Goal: Task Accomplishment & Management: Complete application form

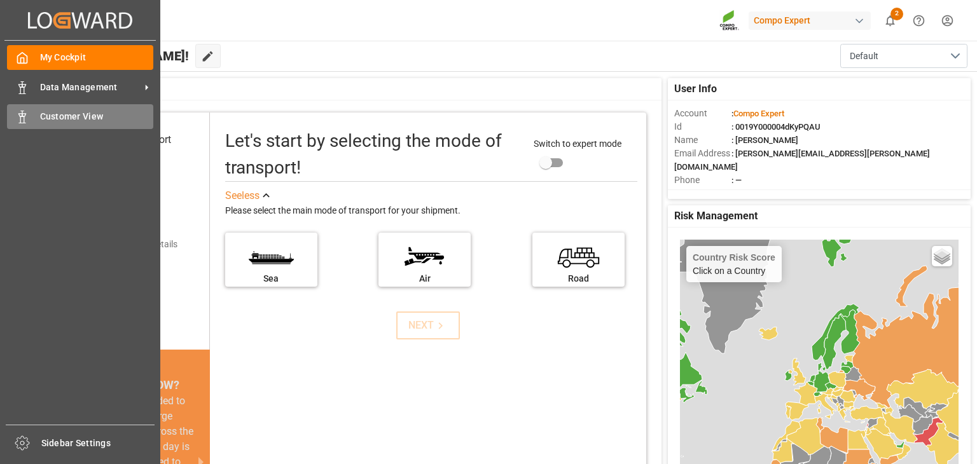
click at [40, 116] on span "Customer View" at bounding box center [97, 116] width 114 height 13
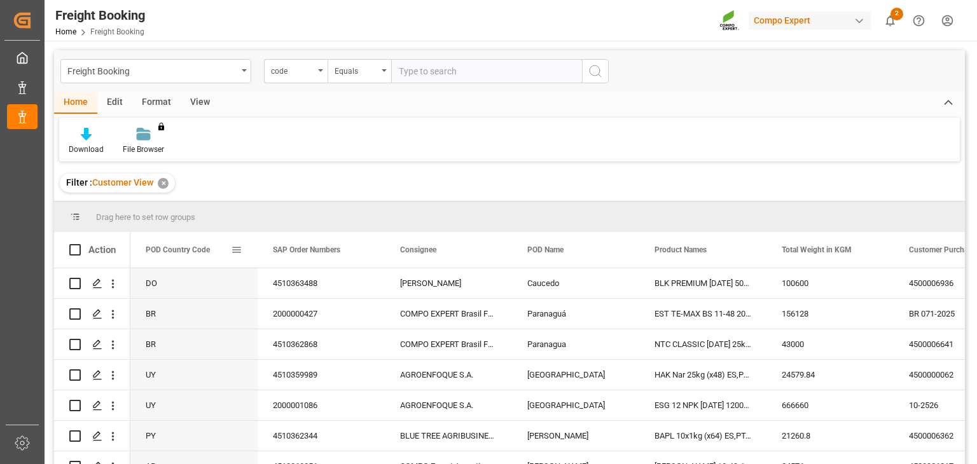
click at [247, 251] on div "POD Country Code" at bounding box center [193, 250] width 127 height 36
click at [240, 250] on span at bounding box center [236, 249] width 11 height 11
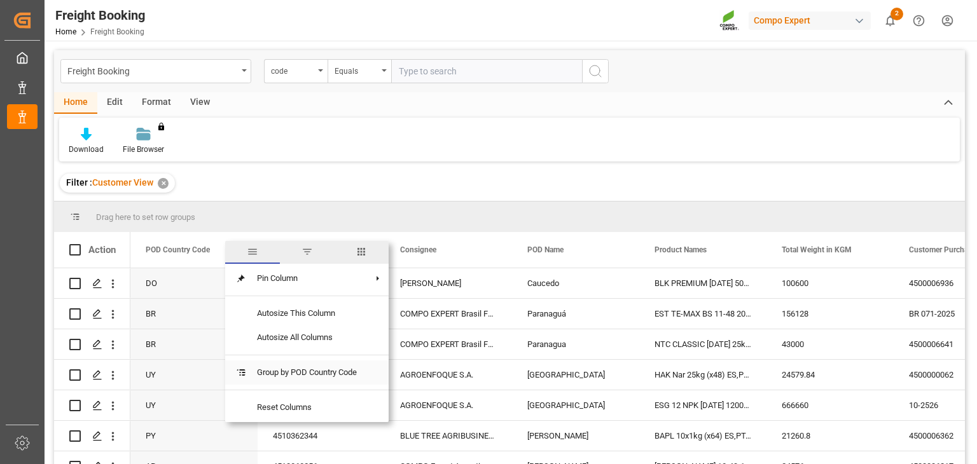
click at [284, 371] on span "Group by POD Country Code" at bounding box center [307, 373] width 120 height 24
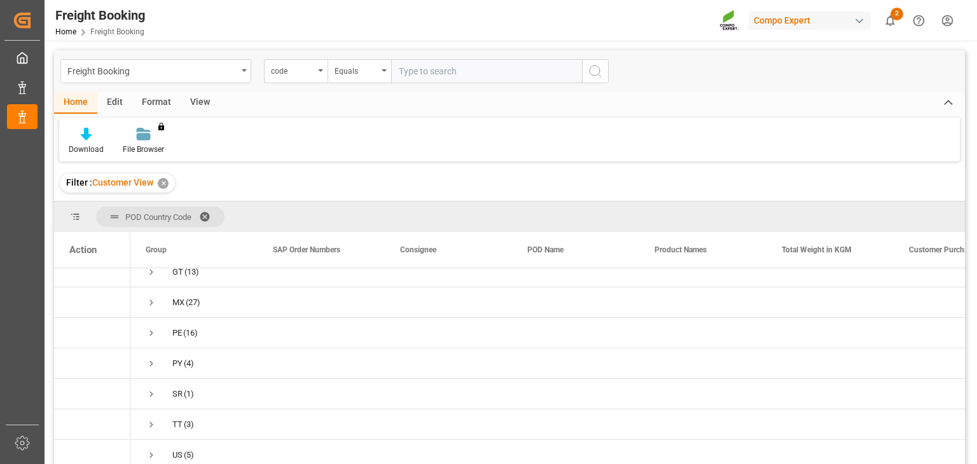
scroll to position [323, 0]
click at [212, 391] on span "US (5)" at bounding box center [194, 392] width 97 height 29
click at [154, 387] on span "Press SPACE to select this row." at bounding box center [151, 392] width 11 height 11
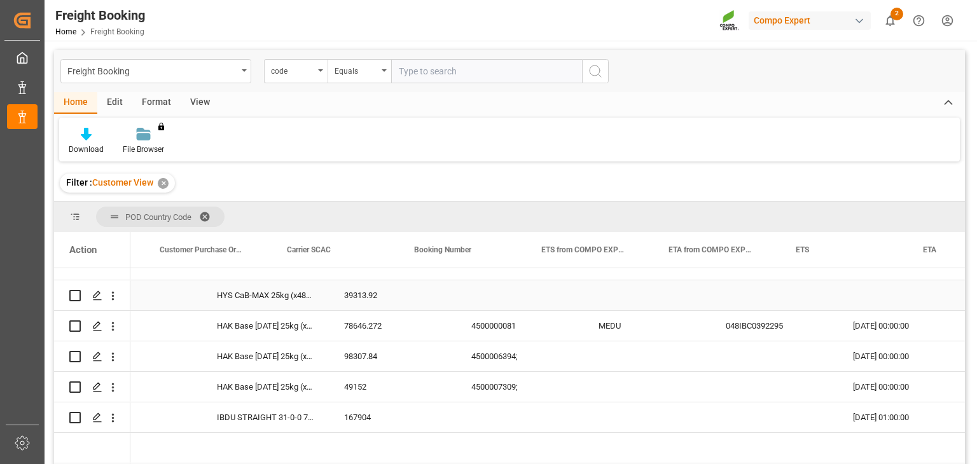
scroll to position [0, 0]
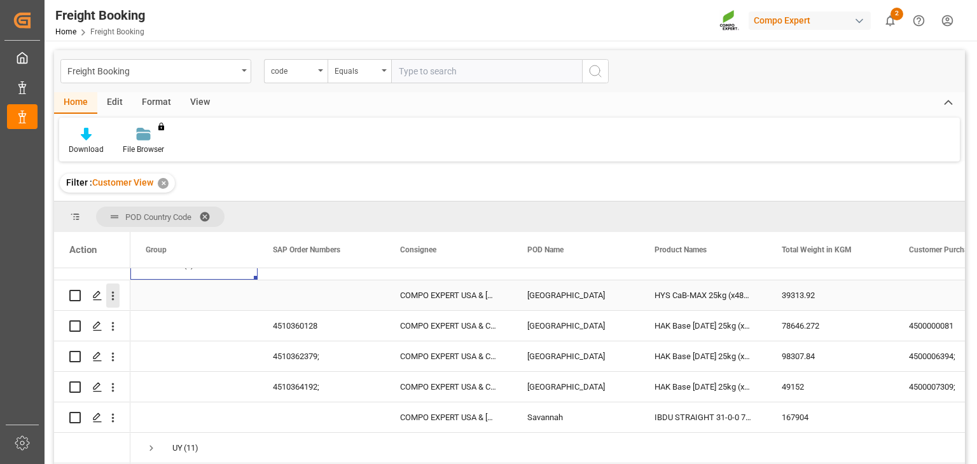
click at [110, 296] on icon "open menu" at bounding box center [112, 295] width 13 height 13
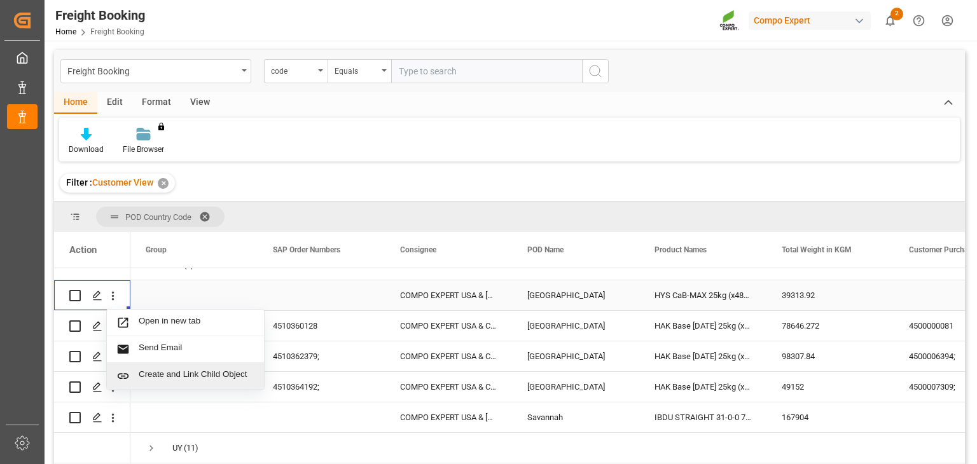
click at [153, 376] on span "Create and Link Child Object" at bounding box center [197, 376] width 116 height 13
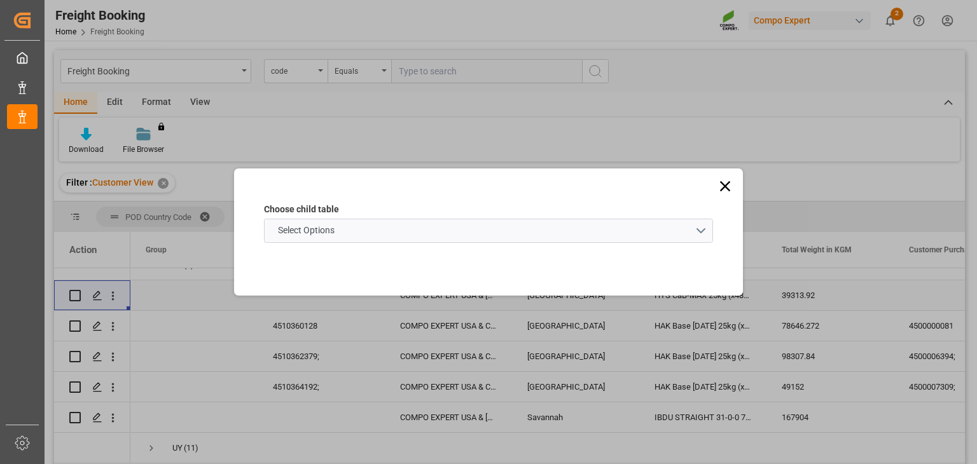
click at [730, 185] on icon at bounding box center [725, 186] width 18 height 18
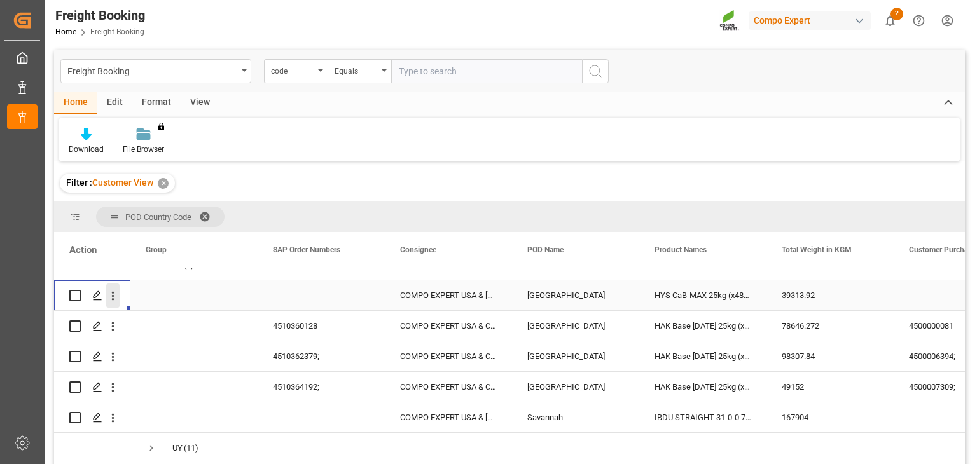
click at [115, 293] on icon "open menu" at bounding box center [112, 295] width 13 height 13
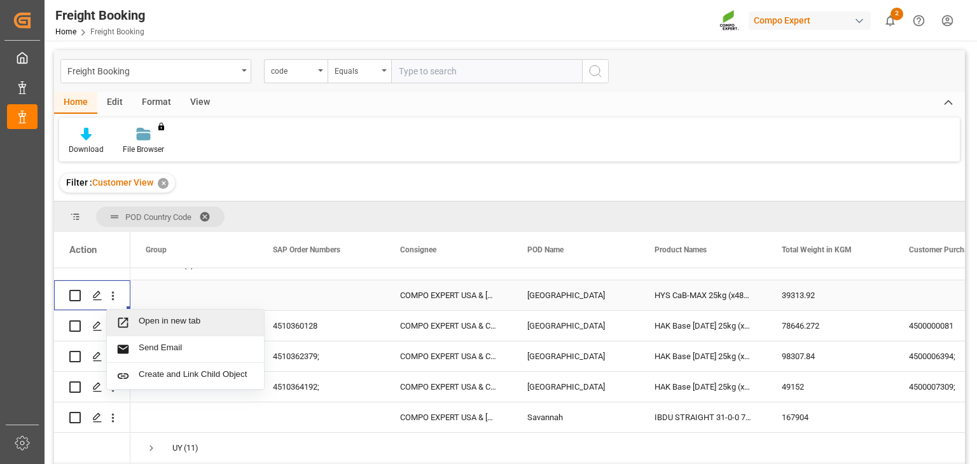
click at [132, 316] on span "Press SPACE to select this row." at bounding box center [127, 322] width 22 height 13
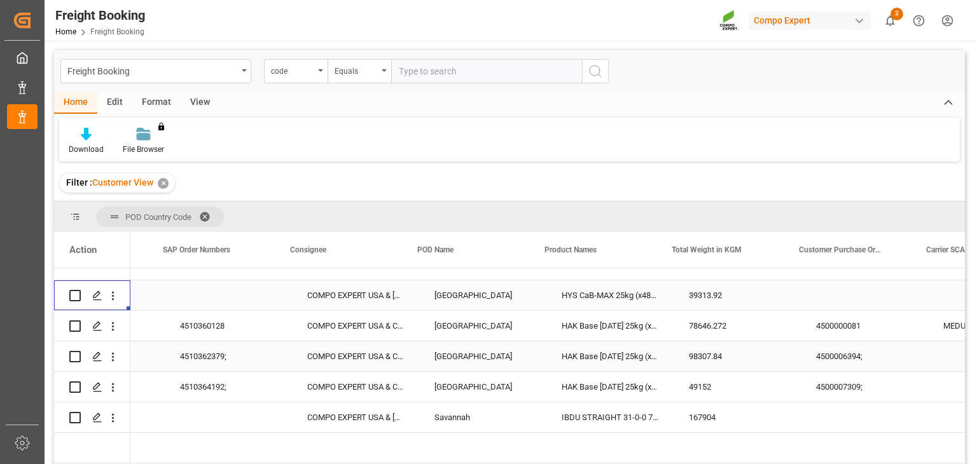
scroll to position [0, 80]
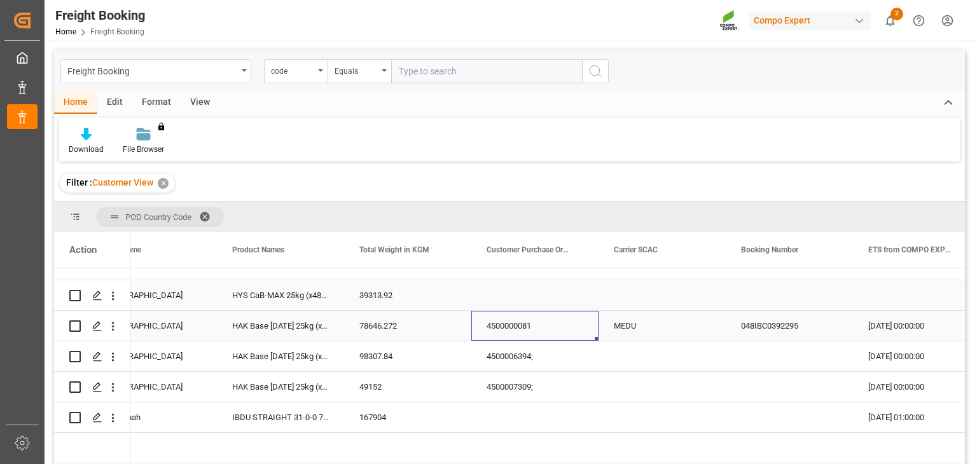
drag, startPoint x: 483, startPoint y: 323, endPoint x: 531, endPoint y: 324, distance: 48.3
click at [531, 324] on div "4500000081" at bounding box center [534, 326] width 127 height 30
drag, startPoint x: 531, startPoint y: 324, endPoint x: 478, endPoint y: 323, distance: 52.8
click at [478, 323] on div "4500000081" at bounding box center [534, 326] width 127 height 30
click at [516, 322] on div "4500000081" at bounding box center [534, 326] width 127 height 30
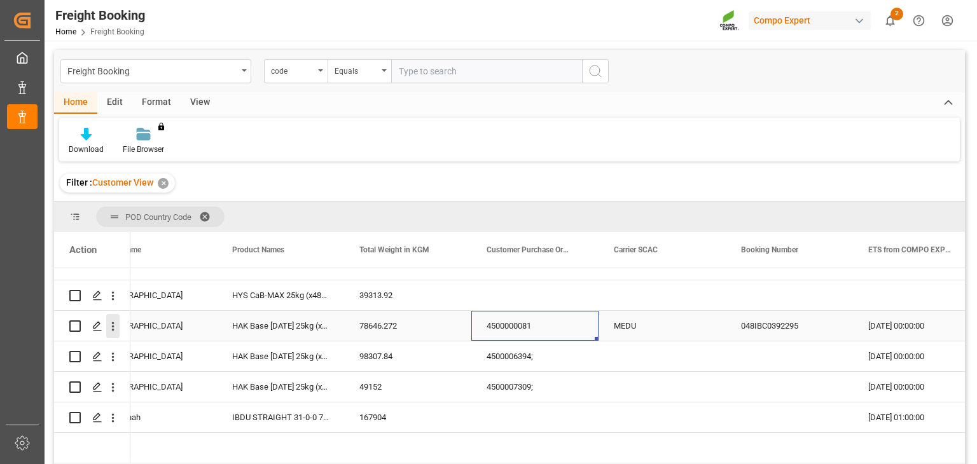
click at [109, 327] on icon "open menu" at bounding box center [112, 326] width 13 height 13
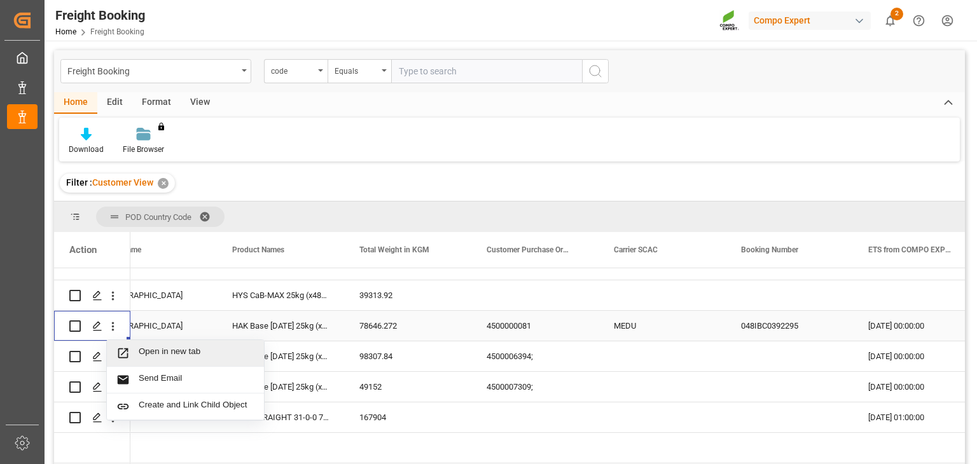
click at [145, 351] on span "Open in new tab" at bounding box center [197, 353] width 116 height 13
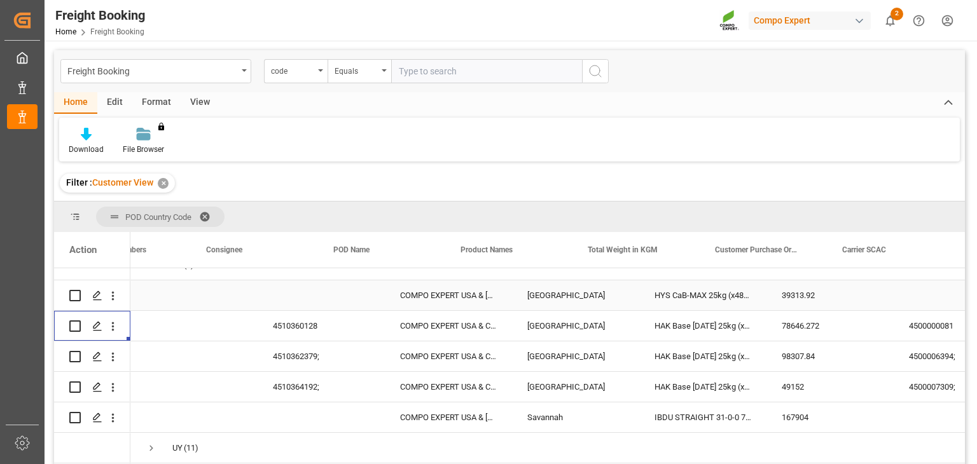
scroll to position [0, 341]
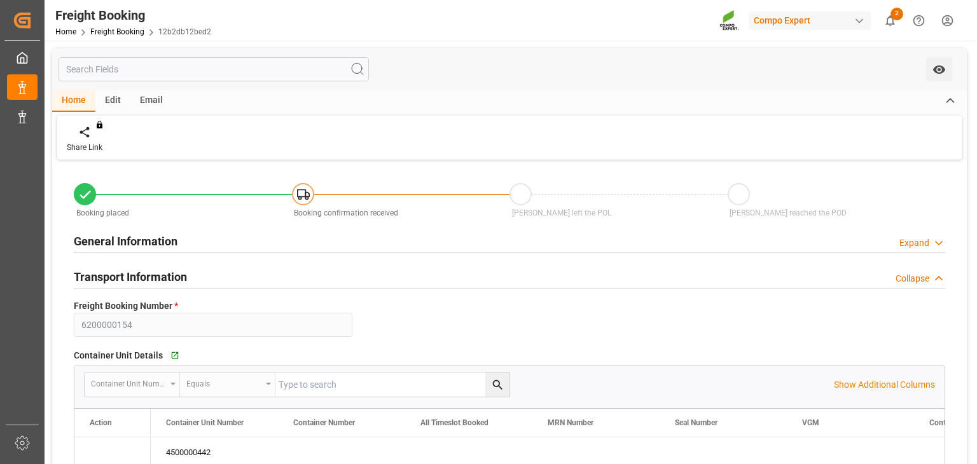
type input "USLAX"
type input "0"
type input "39313.92"
type input "16.07.2025 07:00"
type input "08.07.2025 14:58"
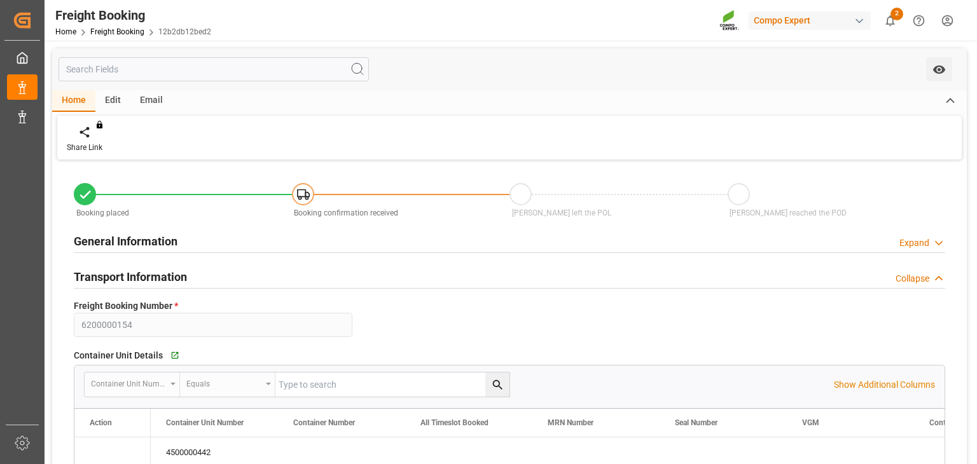
type input "11.07.2025 09:30"
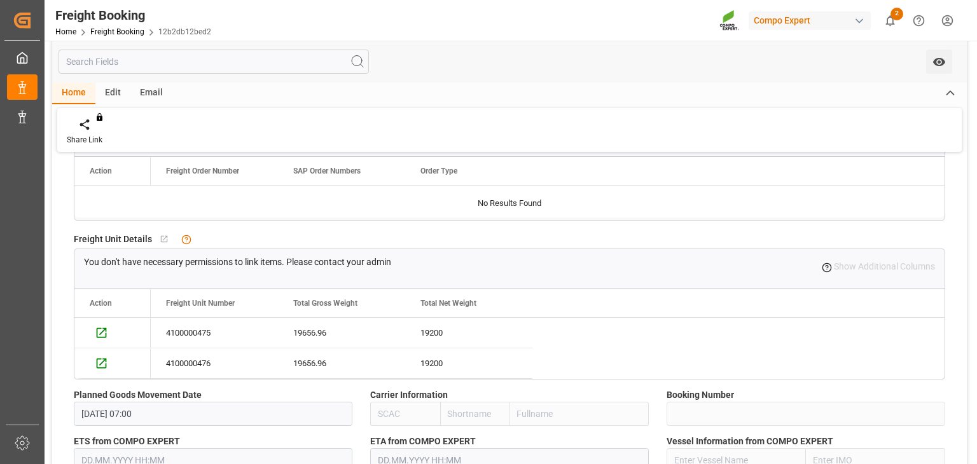
scroll to position [504, 0]
click at [108, 331] on div "Press SPACE to select this row." at bounding box center [99, 332] width 19 height 24
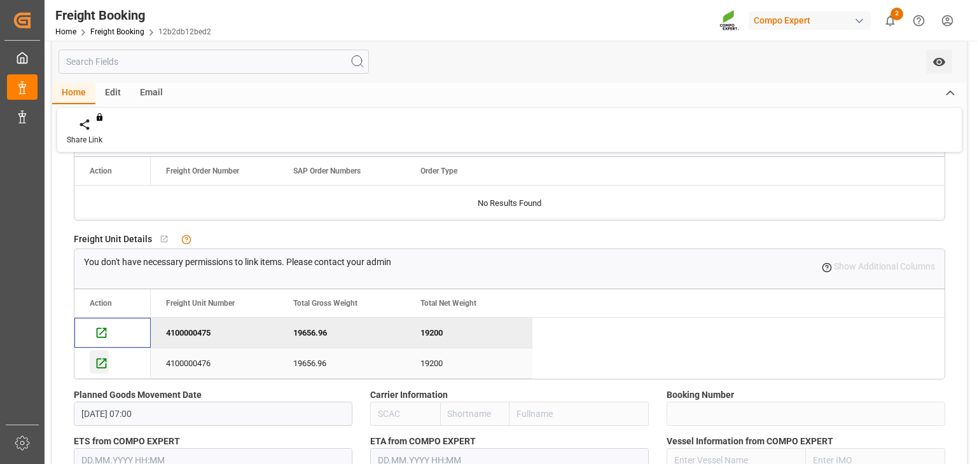
click at [101, 360] on icon "Press SPACE to select this row." at bounding box center [101, 363] width 13 height 13
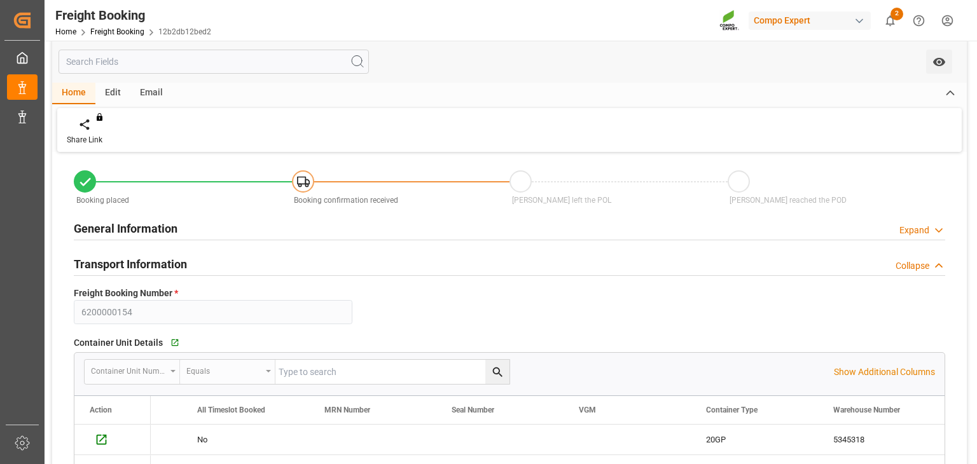
scroll to position [0, 0]
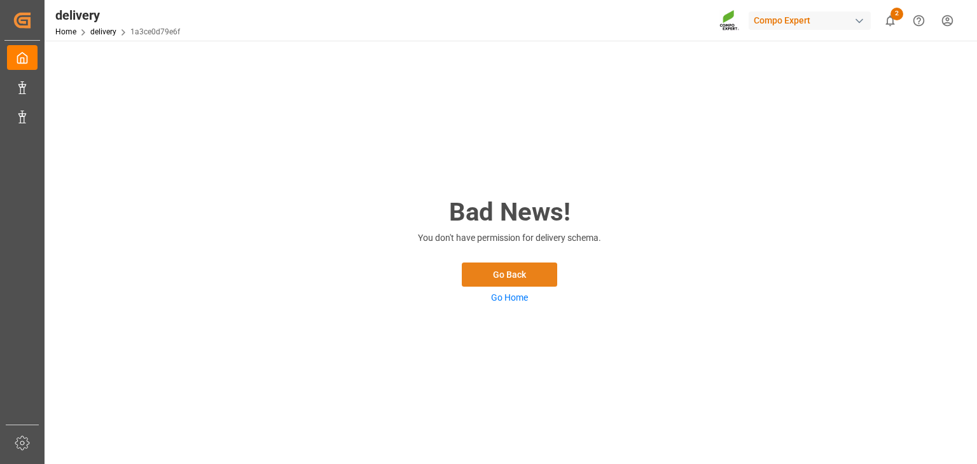
click at [512, 280] on button "Go Back" at bounding box center [509, 275] width 95 height 24
click at [514, 291] on div "Bad News! You don't have permission for delivery schema. Go Back Go Home" at bounding box center [509, 248] width 254 height 111
click at [514, 297] on link "Go Home" at bounding box center [509, 298] width 37 height 10
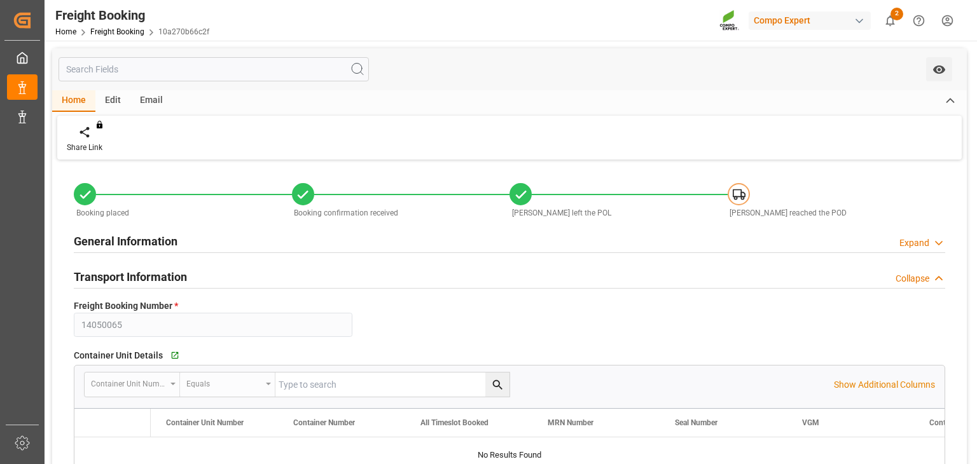
type input "MEDU"
type input "9978937"
type input "ESVLC"
type input "USLAX"
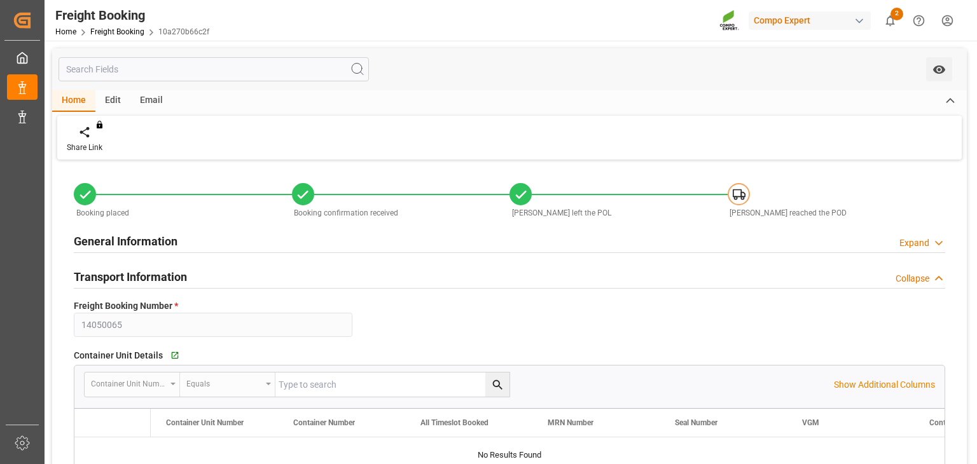
type input "64"
type input "78646.272"
type input "[DATE] 00:00"
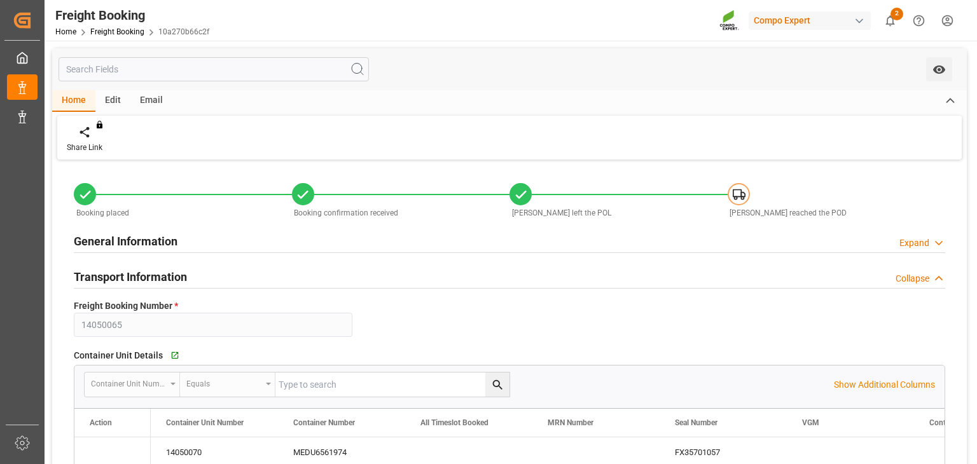
type input "[DATE] 12:00"
type input "[DATE]"
type input "[DATE] 11:12"
type input "[DATE] 11:13"
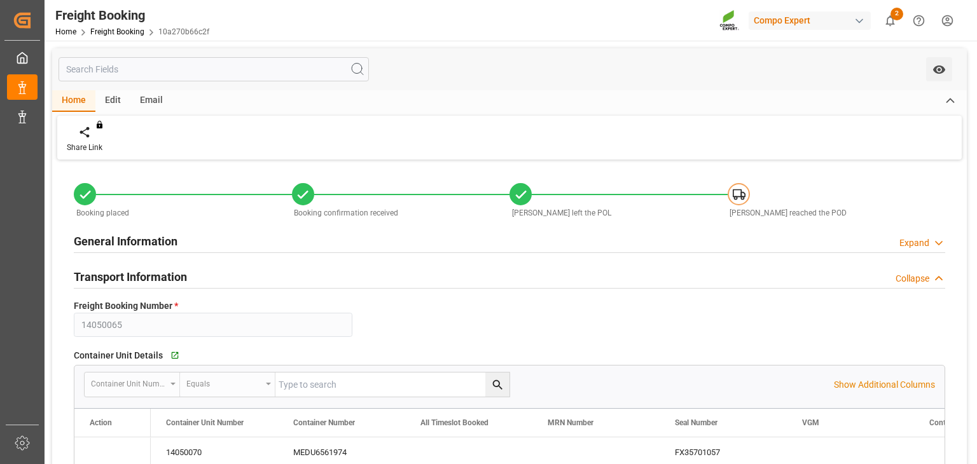
type input "[DATE] 11:13"
type input "[DATE] 13:13"
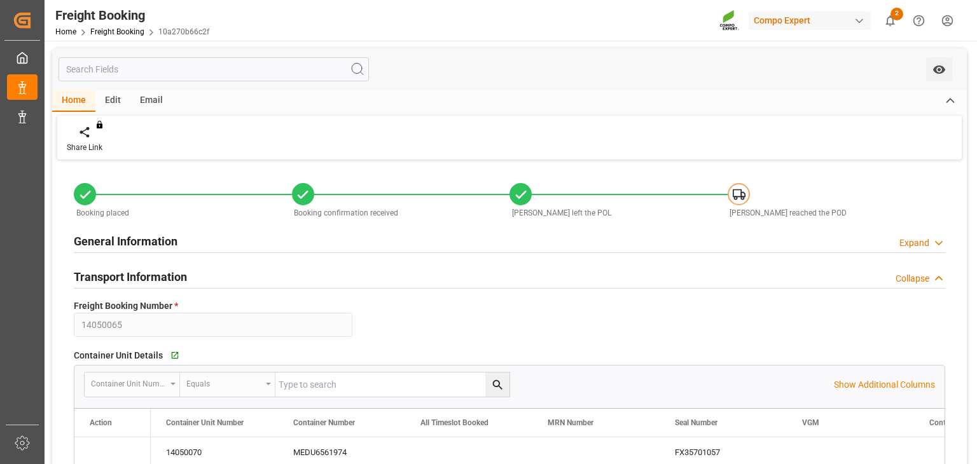
type input "[DATE] 13:13"
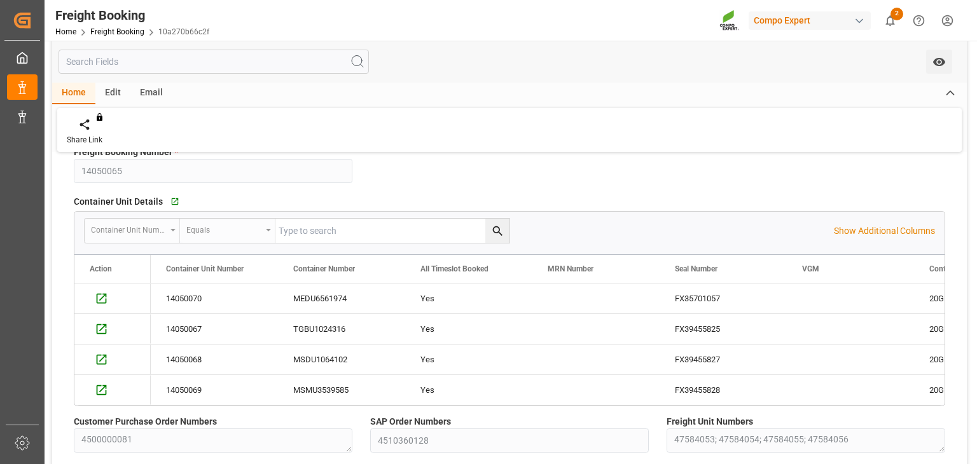
scroll to position [87, 0]
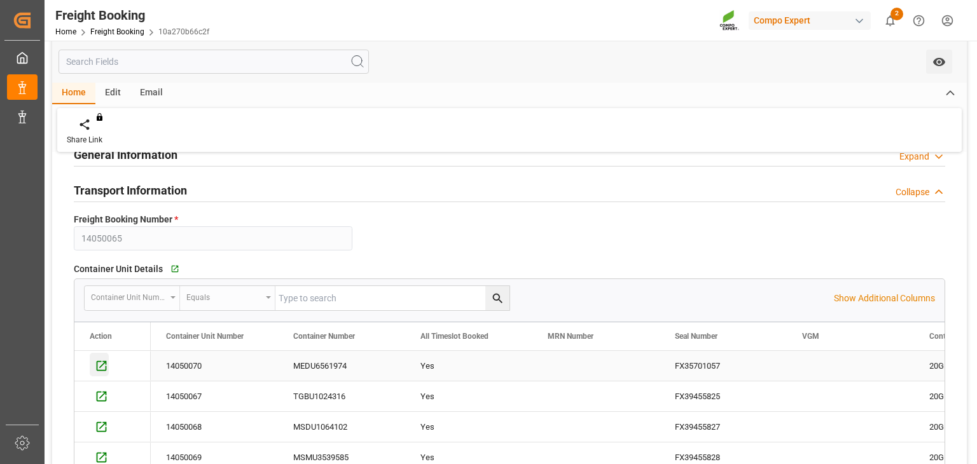
click at [104, 370] on icon "Press SPACE to select this row." at bounding box center [102, 366] width 10 height 10
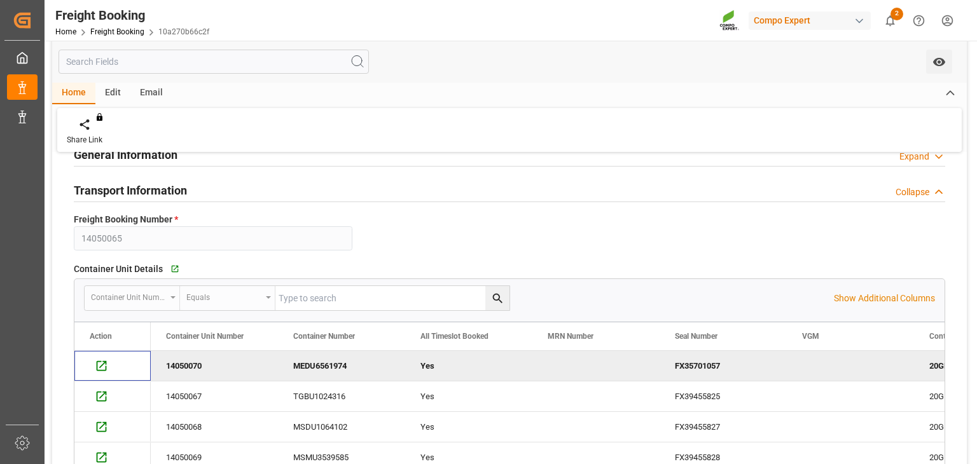
scroll to position [173, 0]
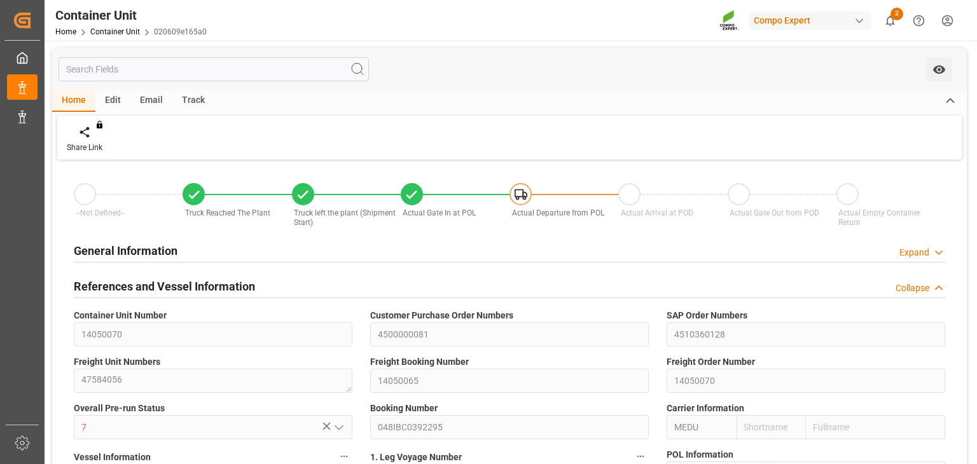
type input "MEDU"
type input "9978937"
type input "ESVLC"
type input "USLAX"
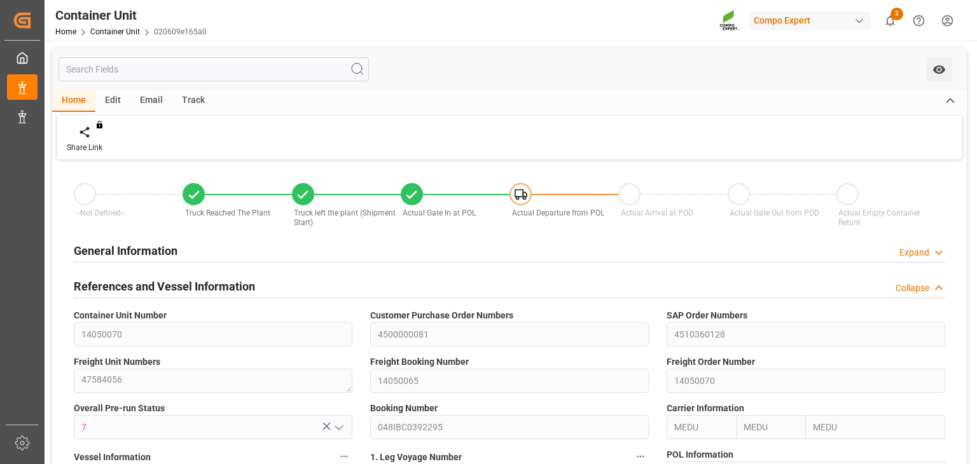
type input "64"
type input "19660.8"
type input "USLAX"
type input "[DATE] 13:08"
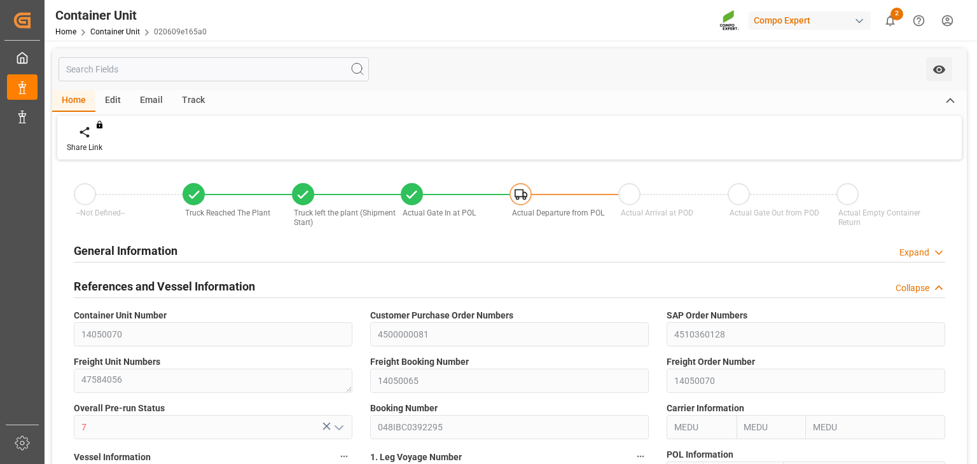
type input "[DATE] 14:09"
type input "[DATE] 14:15"
type input "[DATE] 14:37"
type input "[DATE] 14:50"
type input "12.08.2025 14:50"
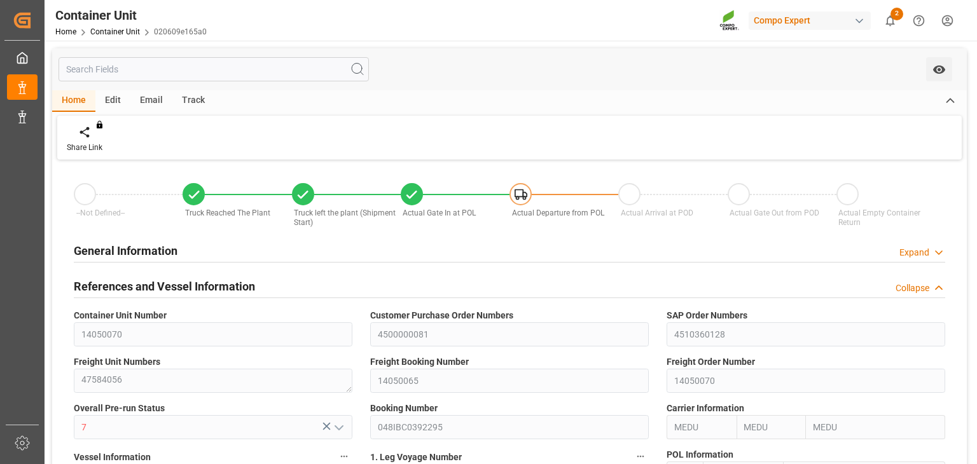
type input "12.08.2025"
type input "29.07.2025"
type input "12.08.2025 12:00"
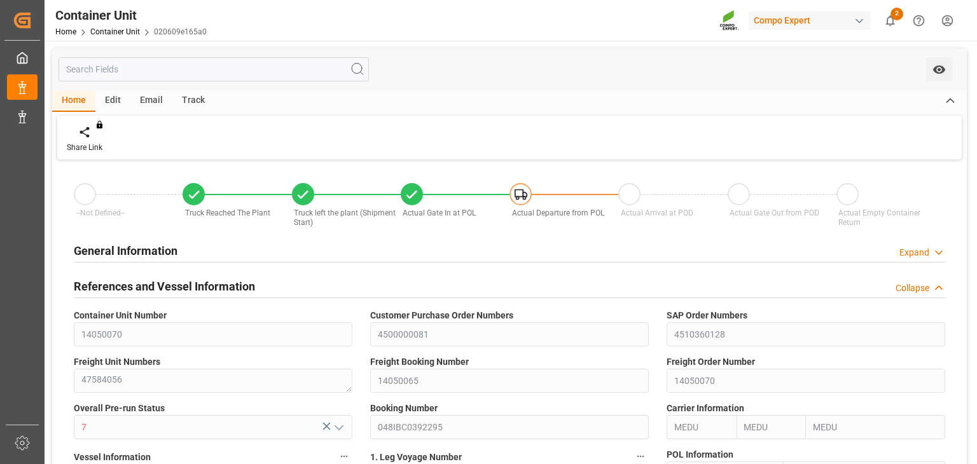
type input "22.08.2025 00:02"
type input "22.08.2025 00:01"
type input "[DATE] 12:00"
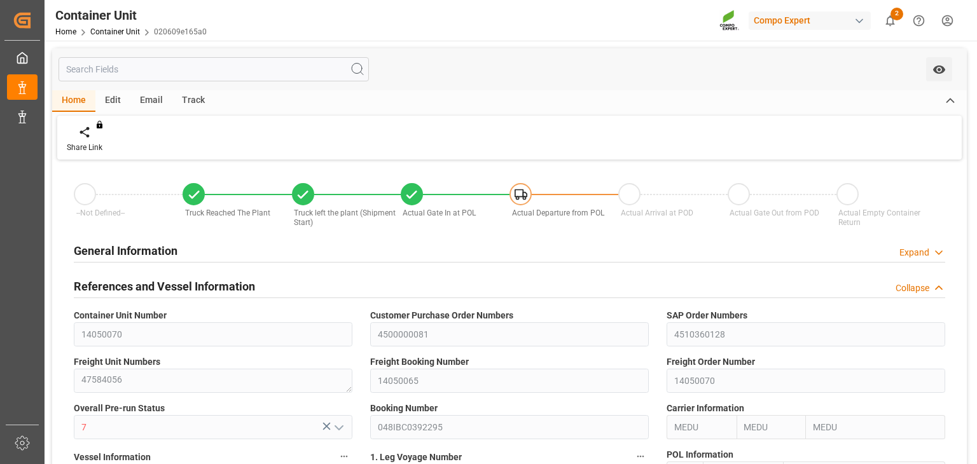
type input "[DATE] 00:00"
type input "[DATE] 12:00"
type input "14.09.2025 12:00"
click at [194, 88] on div "You do not have permission for watch. Contact admin." at bounding box center [509, 69] width 915 height 42
click at [191, 98] on div "Track" at bounding box center [193, 101] width 42 height 22
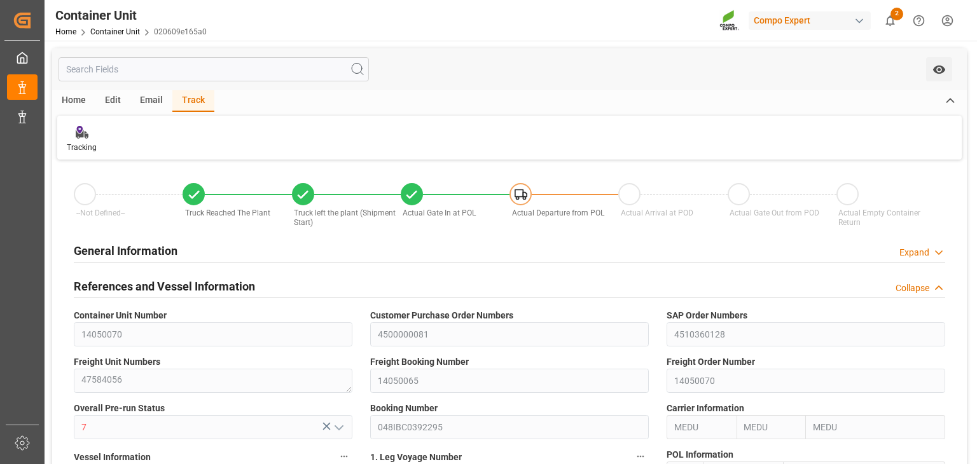
click at [95, 123] on div "Tracking" at bounding box center [509, 138] width 905 height 44
click at [79, 142] on div "Tracking" at bounding box center [82, 147] width 30 height 11
